Goal: Task Accomplishment & Management: Use online tool/utility

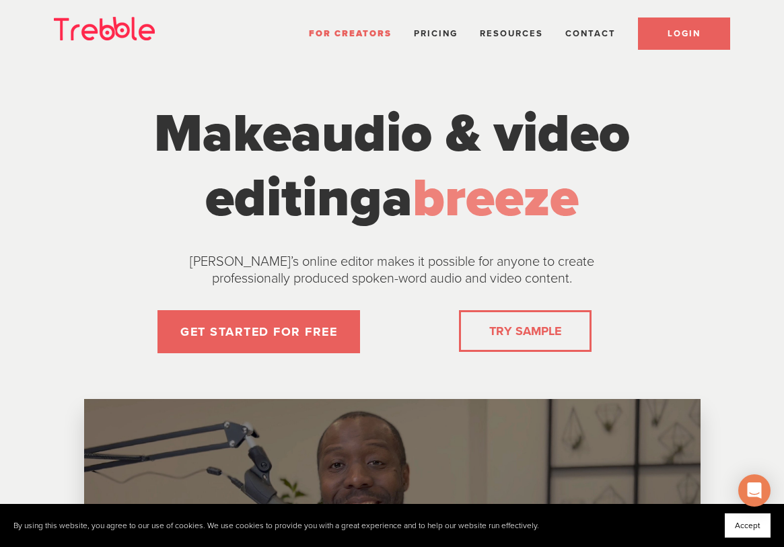
click at [673, 23] on link "LOGIN" at bounding box center [684, 34] width 92 height 32
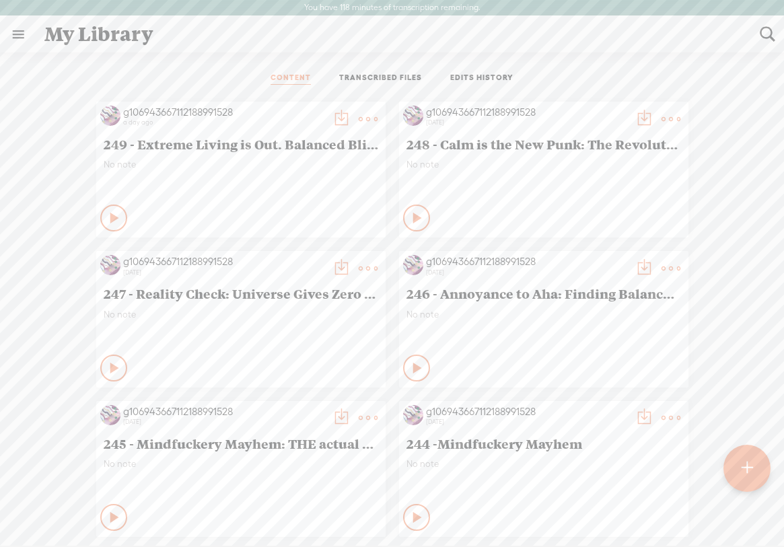
click at [747, 465] on t at bounding box center [747, 469] width 11 height 30
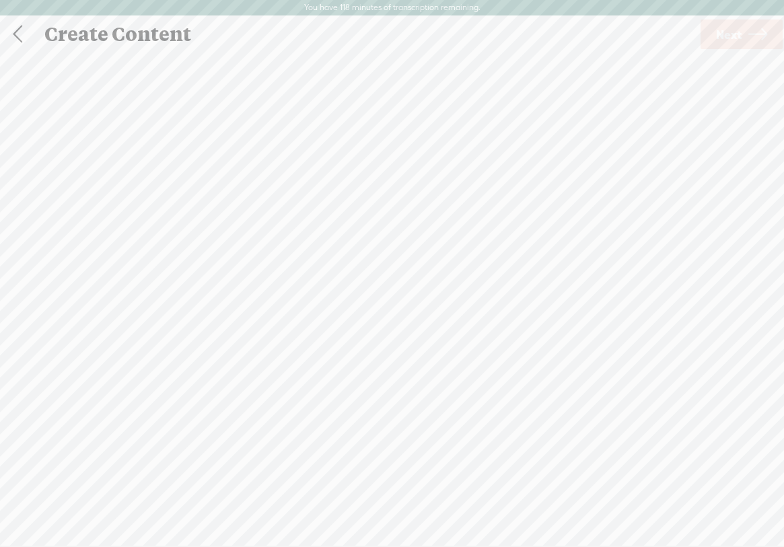
scroll to position [1, 0]
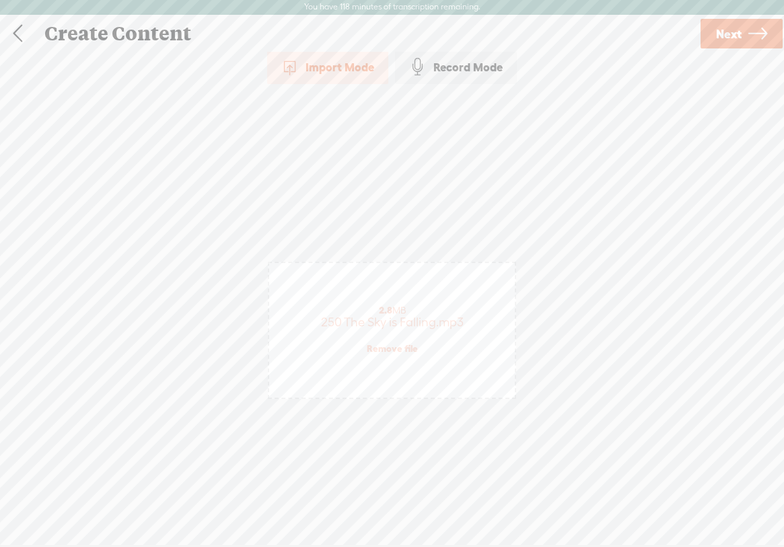
click at [737, 26] on span "Next" at bounding box center [729, 34] width 26 height 34
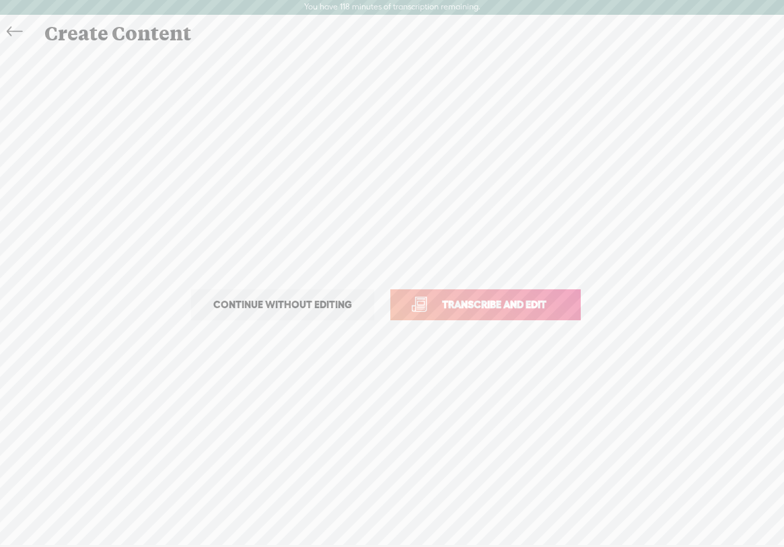
click at [512, 303] on span "Transcribe and edit" at bounding box center [494, 304] width 133 height 15
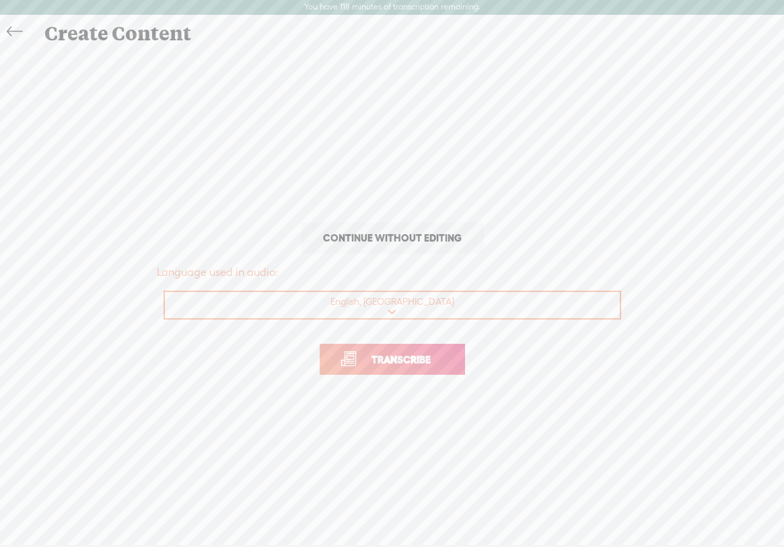
click at [427, 351] on link "Transcribe" at bounding box center [392, 359] width 145 height 31
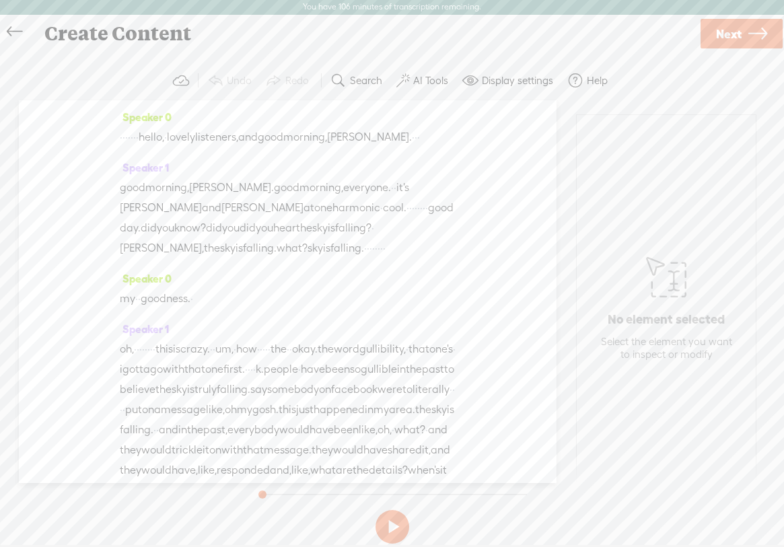
drag, startPoint x: 173, startPoint y: 139, endPoint x: 114, endPoint y: 136, distance: 58.7
click at [114, 136] on div "Speaker 0 · · · · · · · hello, · lovely listeners, and good morning, [PERSON_NA…" at bounding box center [288, 291] width 538 height 383
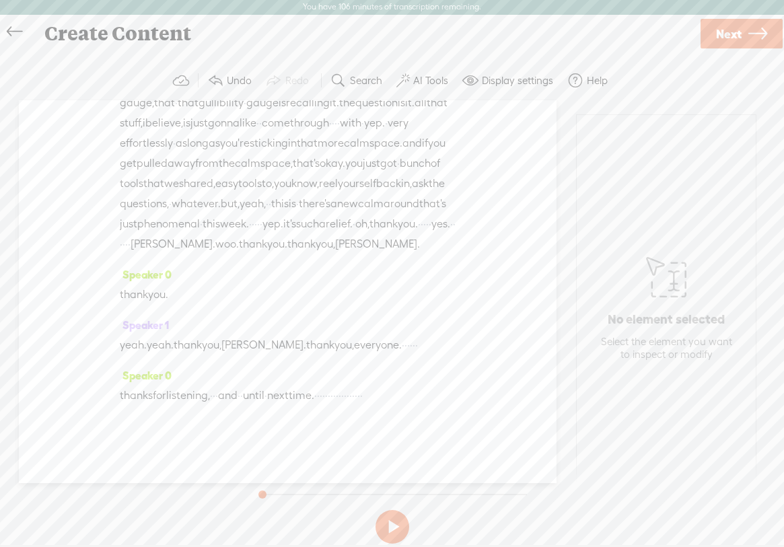
scroll to position [5119, 0]
drag, startPoint x: 381, startPoint y: 377, endPoint x: 457, endPoint y: 367, distance: 76.8
click at [457, 367] on div "Speaker 0 [S] · · · · · · · hello, · lovely listeners, and good morning, [PERSO…" at bounding box center [288, 291] width 538 height 383
click at [417, 73] on button "AI Tools" at bounding box center [424, 80] width 66 height 27
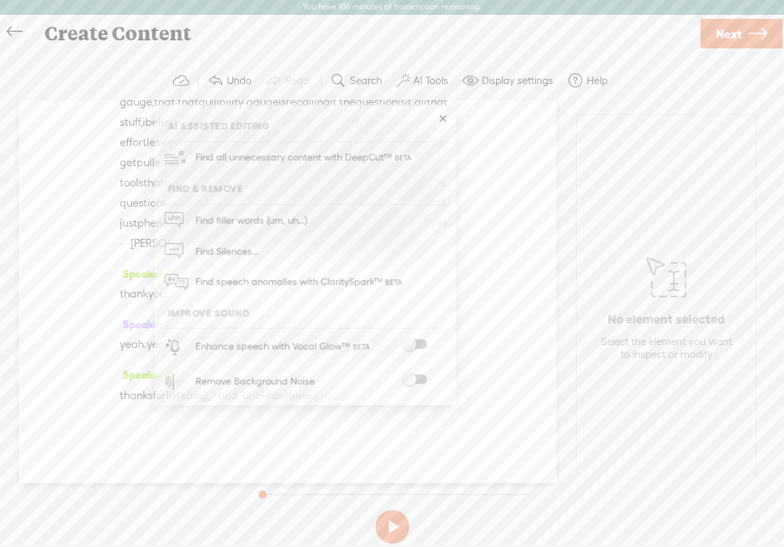
click at [423, 376] on span at bounding box center [415, 379] width 24 height 9
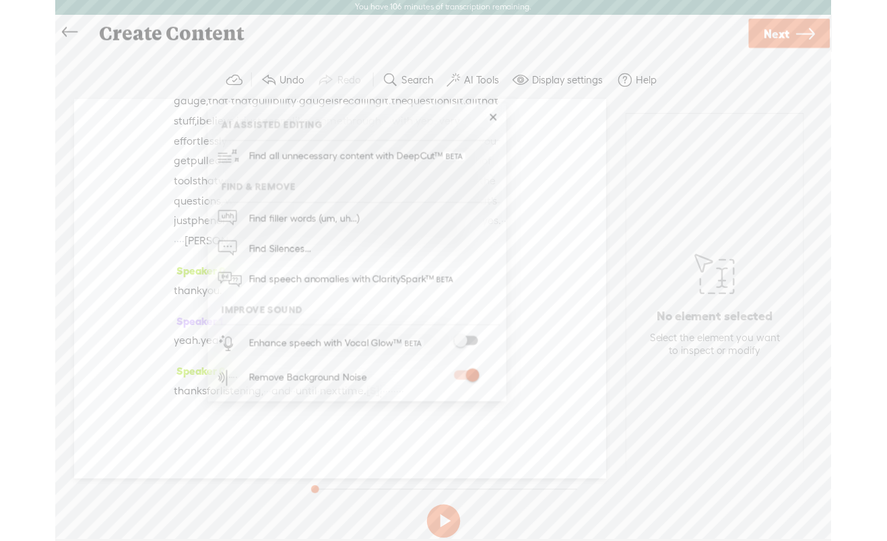
scroll to position [0, 0]
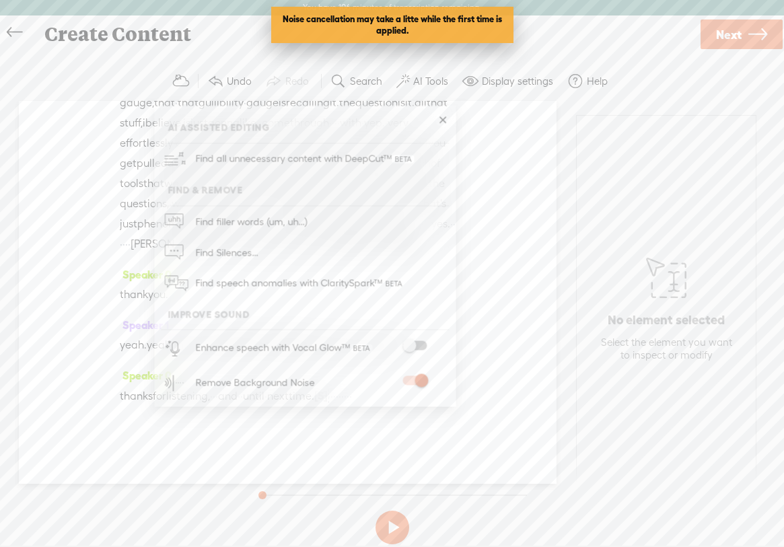
click at [735, 32] on span "Next" at bounding box center [729, 35] width 26 height 34
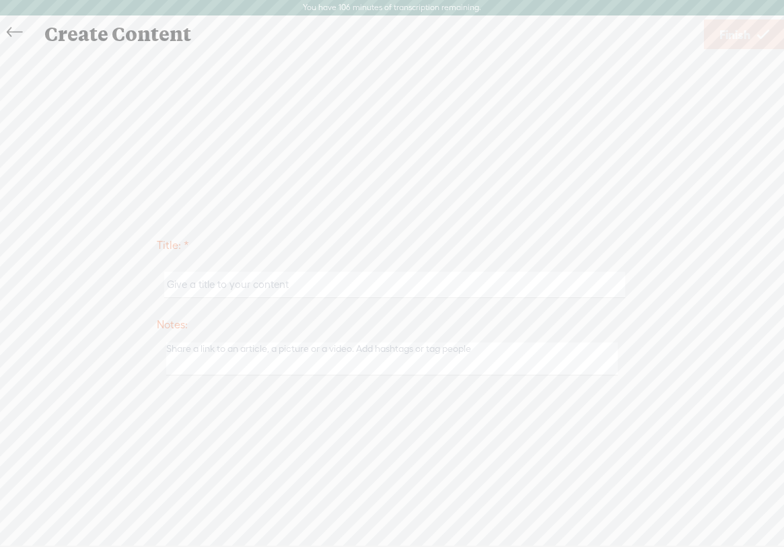
click at [253, 284] on input "text" at bounding box center [394, 285] width 461 height 26
paste input "250 The Sky is Falling"
type input "250 The Sky is Falling"
click at [743, 31] on span "Finish" at bounding box center [735, 35] width 31 height 34
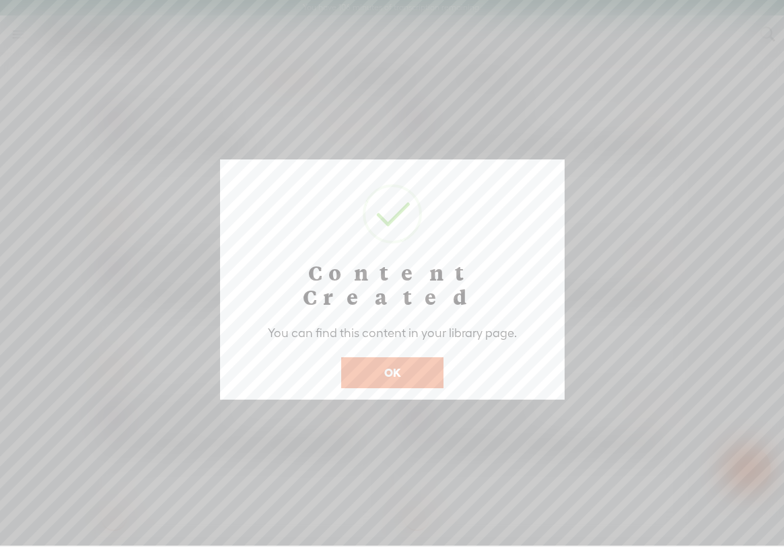
click at [399, 358] on button "OK" at bounding box center [392, 373] width 102 height 31
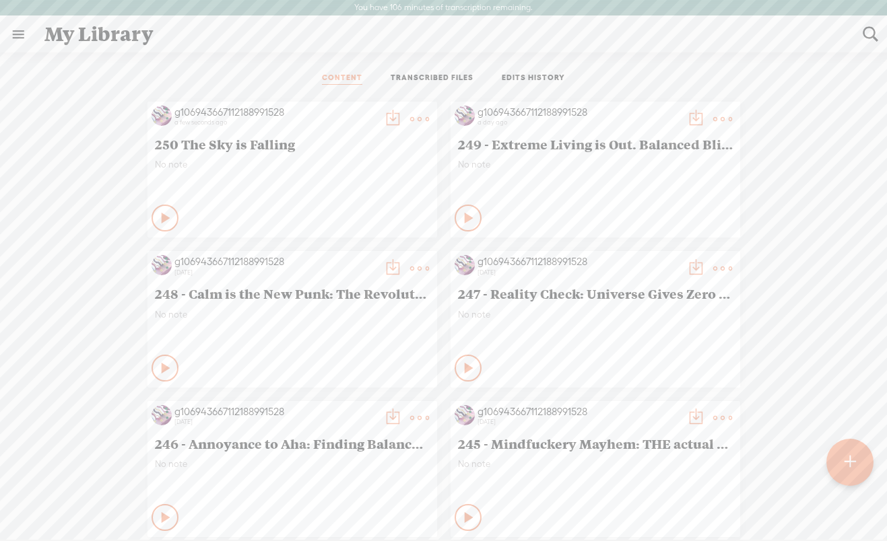
click at [419, 114] on t at bounding box center [419, 119] width 19 height 19
click at [330, 170] on link "Edit" at bounding box center [355, 164] width 135 height 31
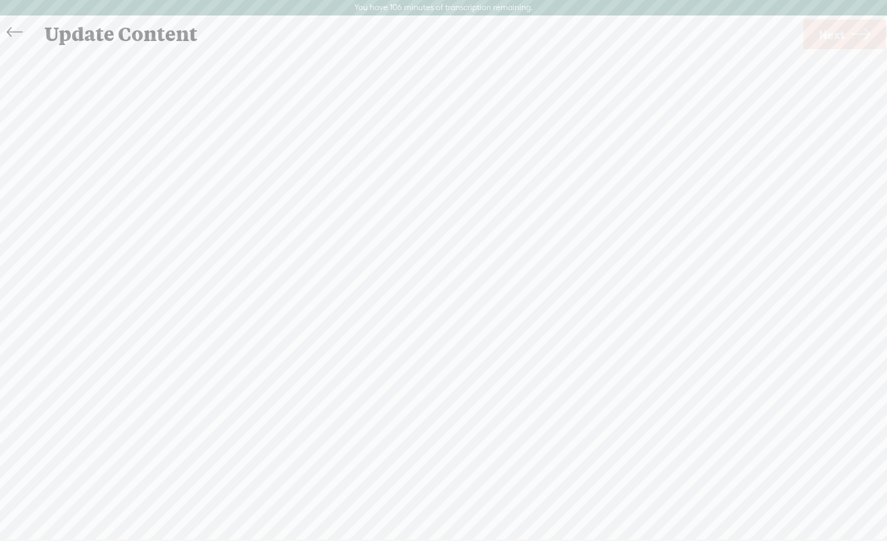
scroll to position [1, 0]
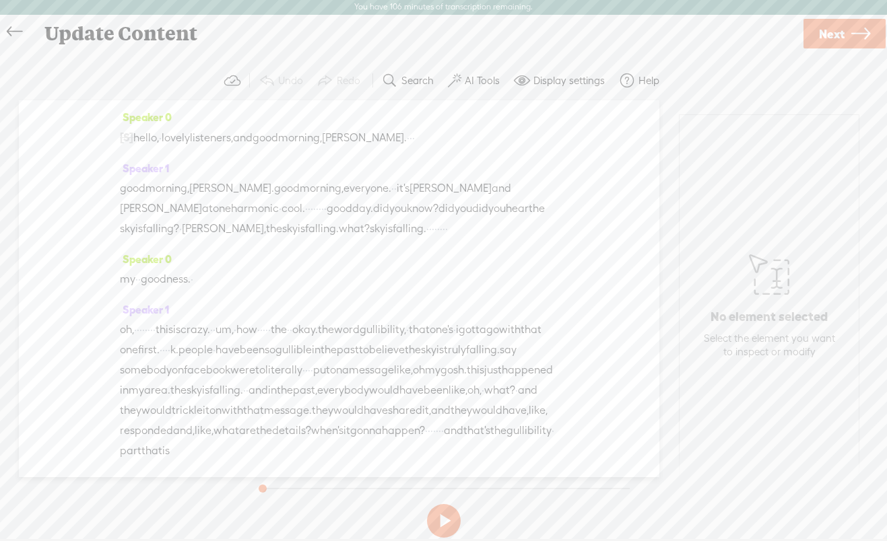
click at [784, 32] on link "Next" at bounding box center [844, 34] width 82 height 30
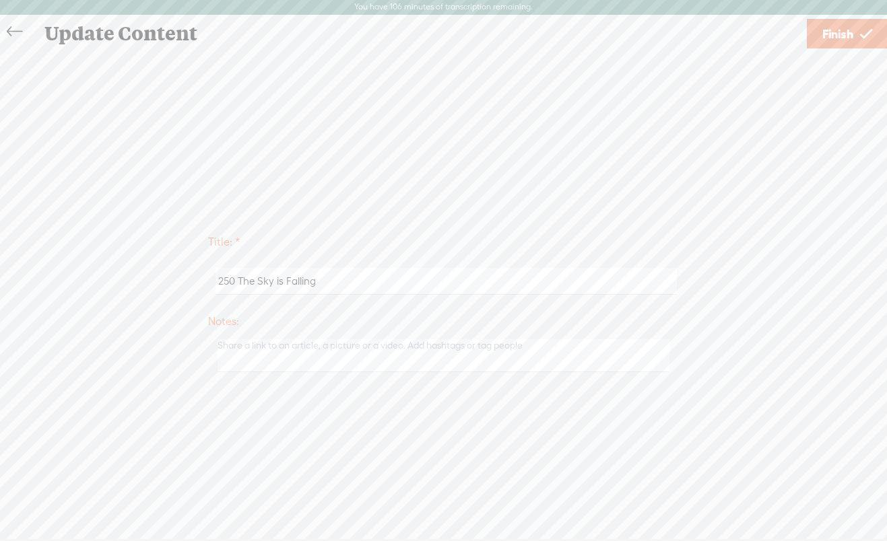
drag, startPoint x: 240, startPoint y: 283, endPoint x: 422, endPoint y: 277, distance: 181.3
click at [422, 277] on input "250 The Sky is Falling" at bounding box center [445, 281] width 461 height 26
paste input "Gullibility Gauge: Your Bullshit Detector Just Leveled Up"
click at [323, 281] on input "250 - Gullibility Gauge: Your Bullshit Detector Just Leveled Up" at bounding box center [445, 281] width 461 height 26
drag, startPoint x: 516, startPoint y: 278, endPoint x: 242, endPoint y: 278, distance: 274.7
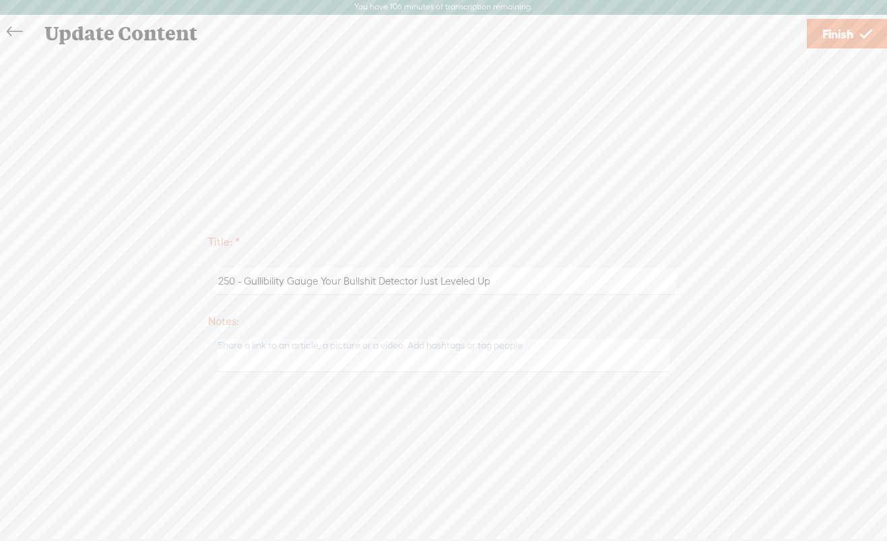
click at [242, 278] on input "250 - Gullibility Gauge Your Bullshit Detector Just Leveled Up" at bounding box center [445, 281] width 461 height 26
type input "250 - Gullibility Gauge Your Bullshit Detector Just Leveled Up"
click at [784, 34] on span "Finish" at bounding box center [837, 34] width 31 height 34
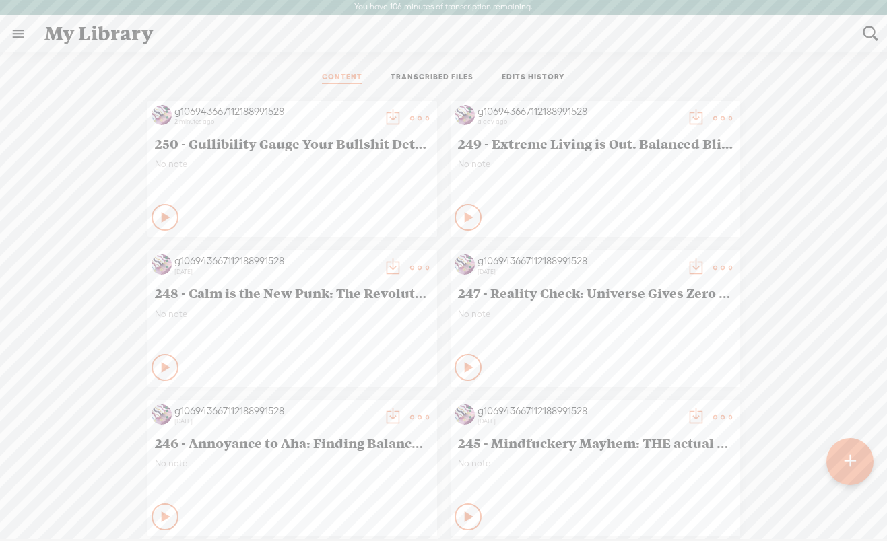
click at [384, 116] on t at bounding box center [392, 118] width 19 height 19
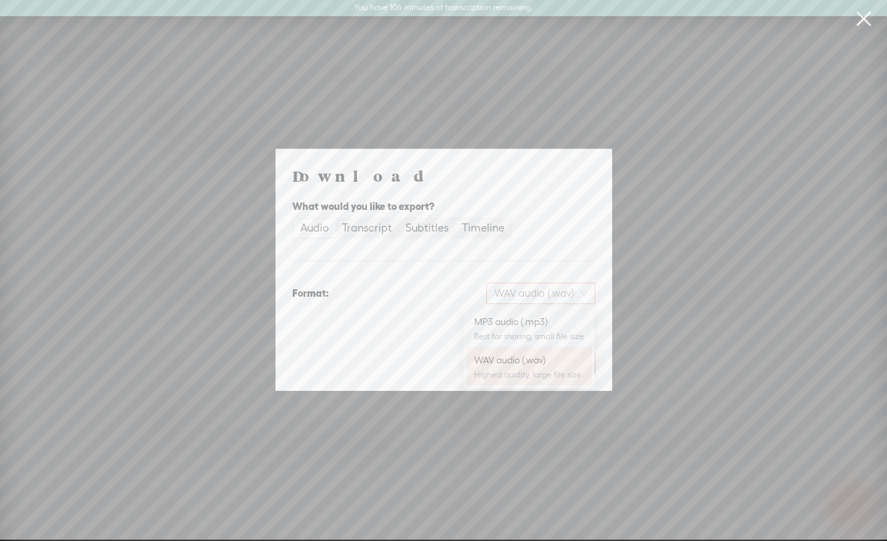
click at [564, 289] on span "WAV audio (.wav)" at bounding box center [540, 293] width 93 height 20
click at [523, 327] on div "MP3 audio (.mp3)" at bounding box center [529, 321] width 110 height 13
click at [568, 368] on span "Download" at bounding box center [560, 363] width 47 height 13
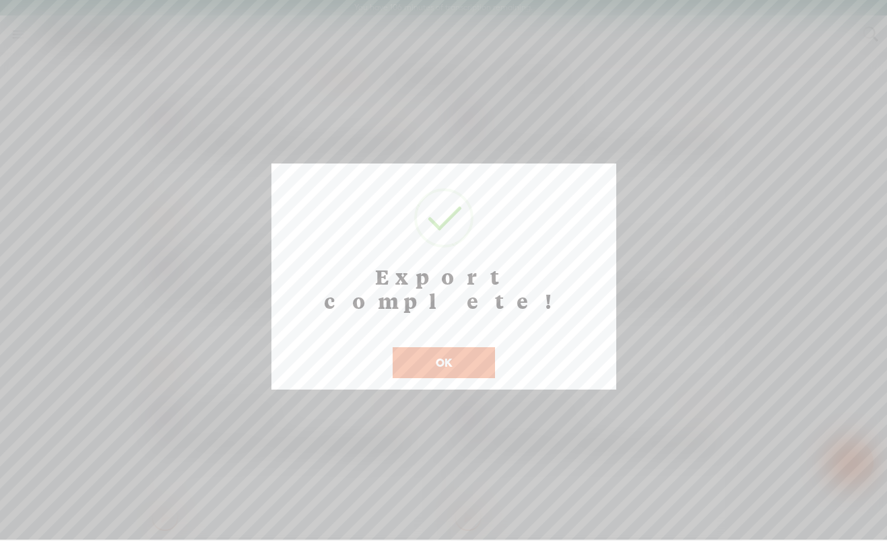
click at [452, 347] on button "OK" at bounding box center [444, 362] width 102 height 31
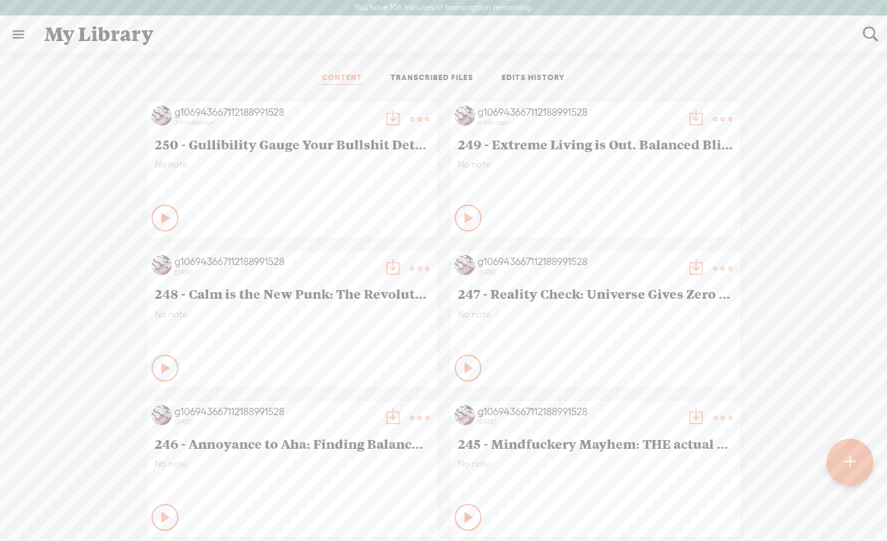
click at [387, 117] on t at bounding box center [392, 119] width 19 height 19
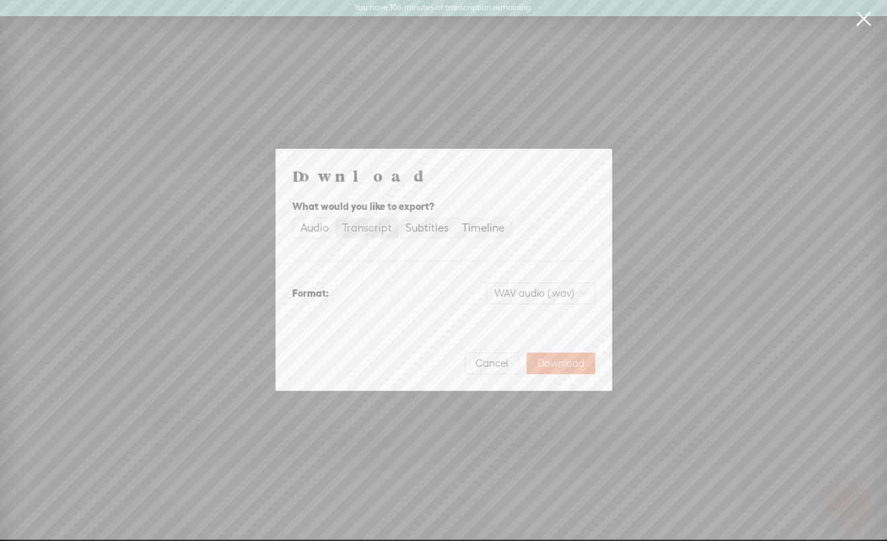
click at [366, 230] on div "Transcript" at bounding box center [367, 228] width 50 height 19
click at [335, 219] on input "Transcript" at bounding box center [335, 219] width 0 height 0
click at [560, 298] on span "Plain text (.txt)" at bounding box center [548, 293] width 77 height 20
click at [539, 318] on div "Plain text (.txt)" at bounding box center [528, 321] width 112 height 13
click at [554, 361] on span "Download" at bounding box center [560, 363] width 47 height 13
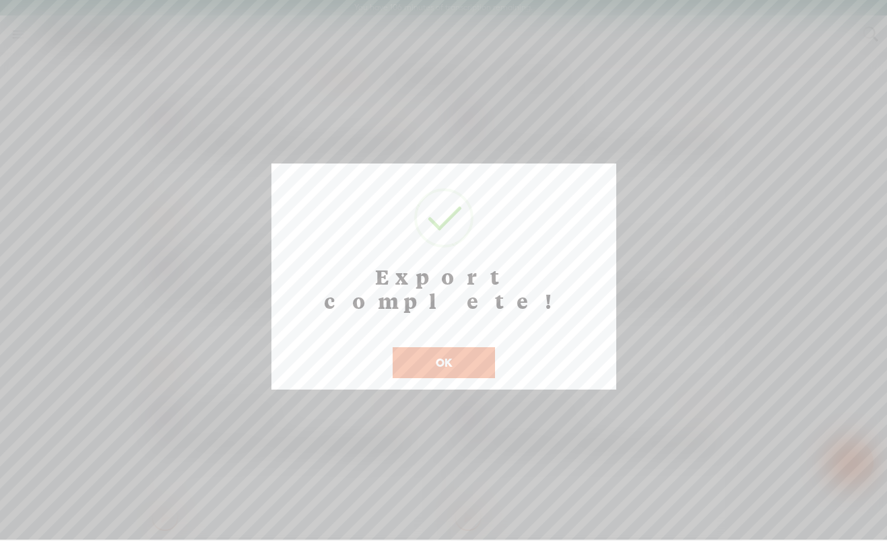
click at [438, 347] on button "OK" at bounding box center [444, 362] width 102 height 31
